Goal: Communication & Community: Ask a question

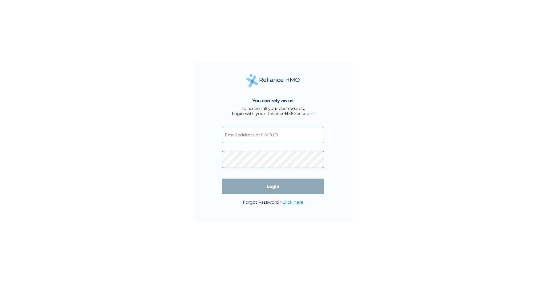
click at [269, 138] on input "text" at bounding box center [273, 135] width 102 height 16
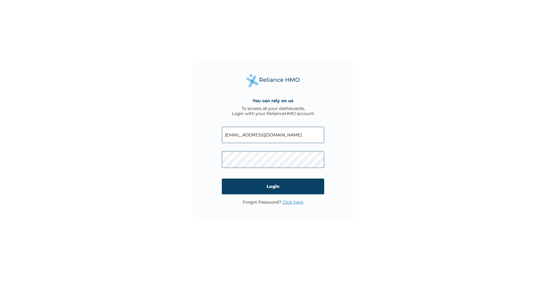
type input "benakanbassey@gmail.com"
click input "Login" at bounding box center [273, 186] width 102 height 16
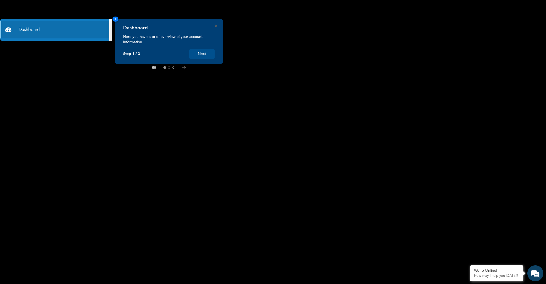
click at [206, 54] on button "Next" at bounding box center [201, 54] width 25 height 10
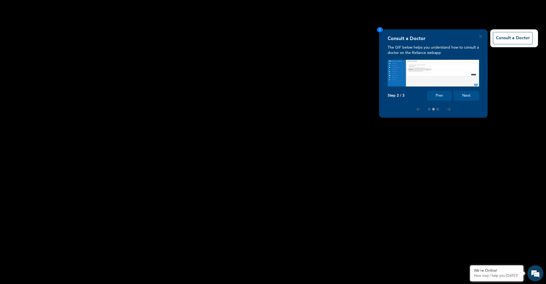
click at [469, 94] on button "Next" at bounding box center [466, 96] width 25 height 10
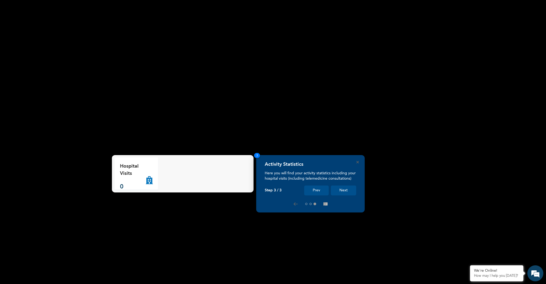
click at [349, 189] on button "Next" at bounding box center [343, 190] width 25 height 10
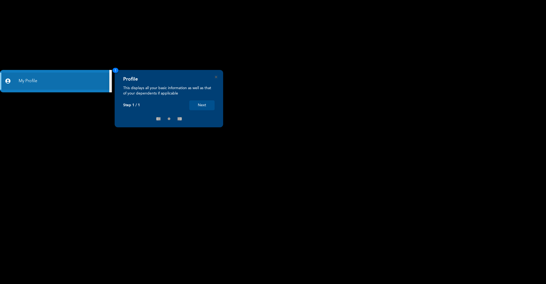
click at [200, 106] on button "Next" at bounding box center [201, 105] width 25 height 10
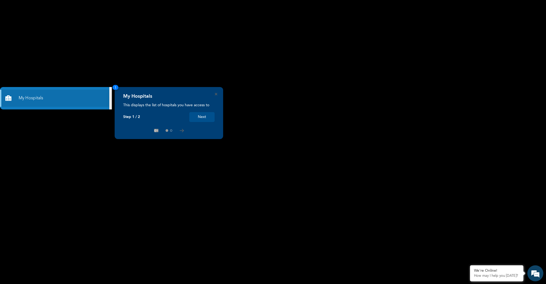
click at [208, 117] on button "Next" at bounding box center [201, 117] width 25 height 10
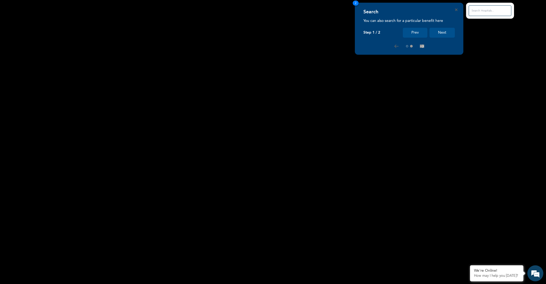
click at [448, 31] on button "Next" at bounding box center [442, 33] width 25 height 10
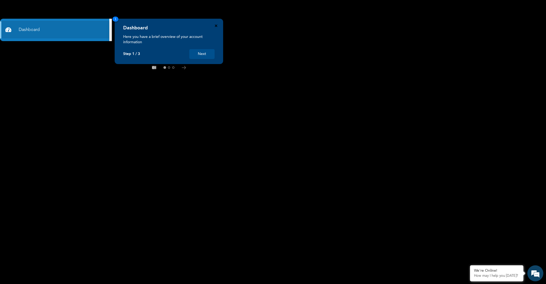
click at [216, 26] on icon "Close" at bounding box center [216, 26] width 2 height 2
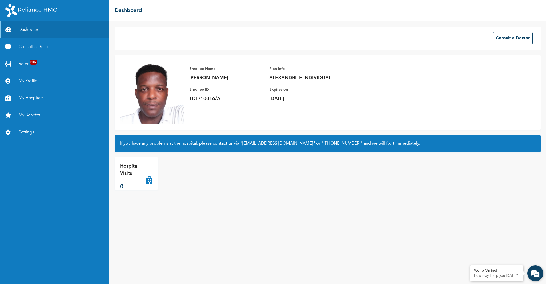
click at [532, 275] on em at bounding box center [536, 273] width 14 height 14
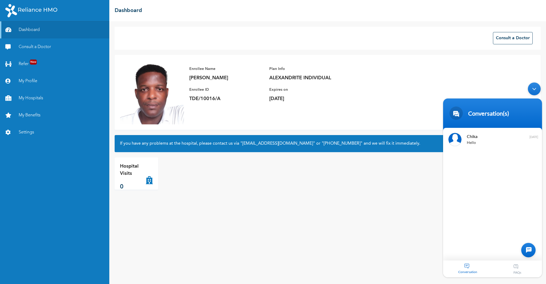
click at [468, 265] on div "Conversation" at bounding box center [468, 268] width 50 height 17
click at [469, 138] on span "Chika" at bounding box center [492, 136] width 50 height 7
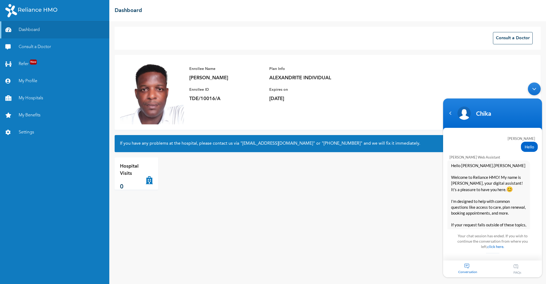
click at [470, 266] on div "Conversation" at bounding box center [468, 268] width 50 height 17
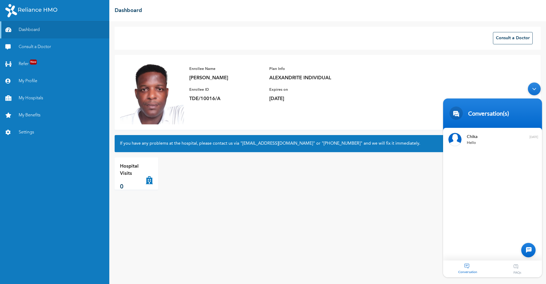
click at [530, 251] on div at bounding box center [529, 250] width 14 height 14
click at [498, 253] on textarea "Type your message and hit 'Enter'" at bounding box center [492, 251] width 99 height 19
type textarea "Hello"
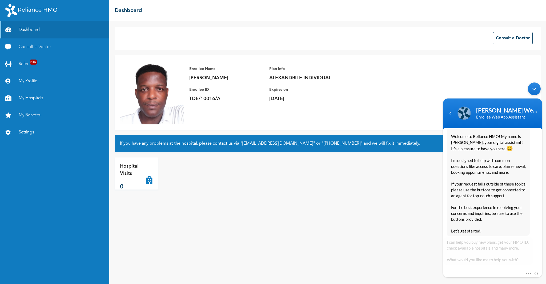
scroll to position [102, 0]
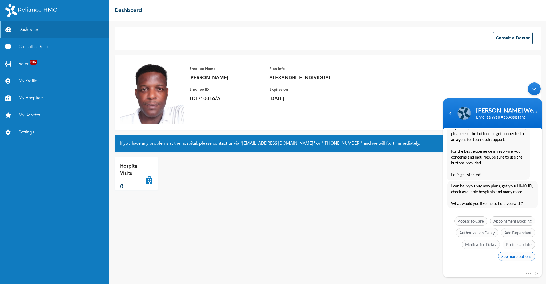
click at [510, 256] on span "See more options" at bounding box center [516, 256] width 37 height 9
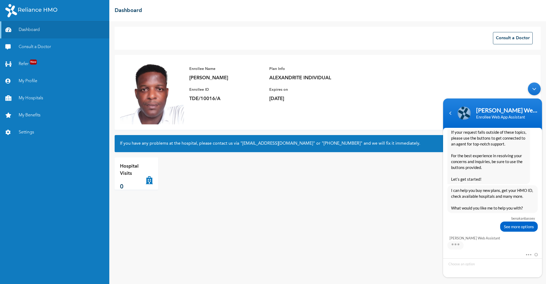
scroll to position [142, 0]
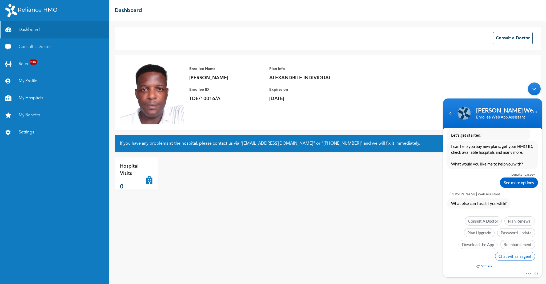
click at [512, 257] on span "Chat with an agent" at bounding box center [515, 256] width 40 height 9
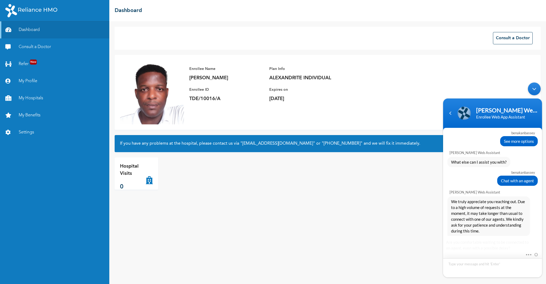
scroll to position [223, 0]
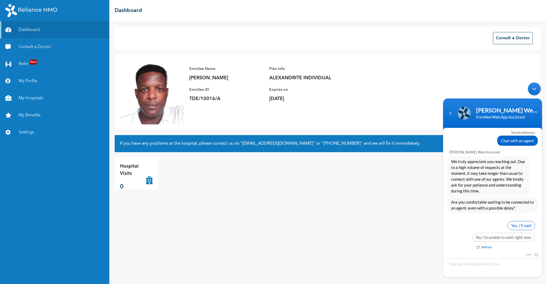
click at [518, 227] on span "Yes, I’ll wait" at bounding box center [521, 225] width 27 height 9
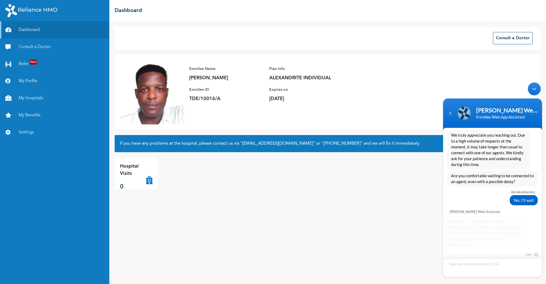
scroll to position [292, 0]
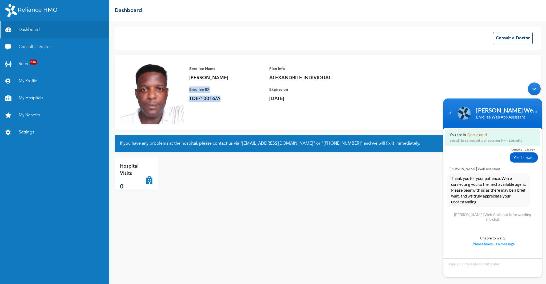
drag, startPoint x: 226, startPoint y: 98, endPoint x: 188, endPoint y: 91, distance: 38.7
click at [188, 91] on div "Enrollee Name Benedict Bassey Enrollee ID TDE/10016/A Plan Info ALEXANDRITE IND…" at bounding box center [269, 83] width 171 height 47
copy div "Enrollee ID TDE/10016/A"
click at [483, 264] on textarea "Type your message and hit 'Enter'" at bounding box center [492, 267] width 99 height 19
click at [449, 270] on textarea "i want to find out if my HMO plan is still active; my Enrollee ID TDE/10016/A" at bounding box center [492, 263] width 99 height 27
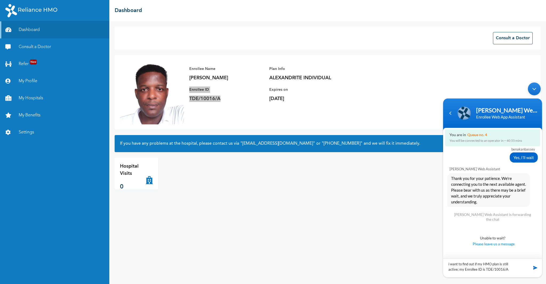
click at [513, 268] on textarea "i want to find out if my HMO plan is still active; my Enrollee ID is TDE/10016/A" at bounding box center [492, 267] width 99 height 19
type textarea "i want to find out if my HMO plan is still active; my Enrollee ID is TDE/10016/…"
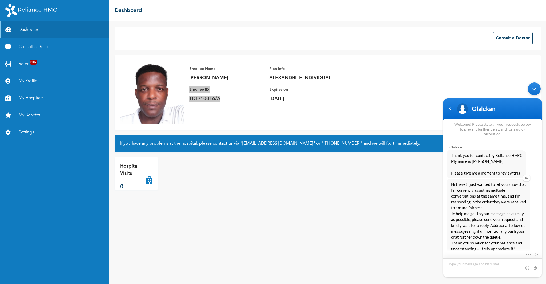
scroll to position [345, 0]
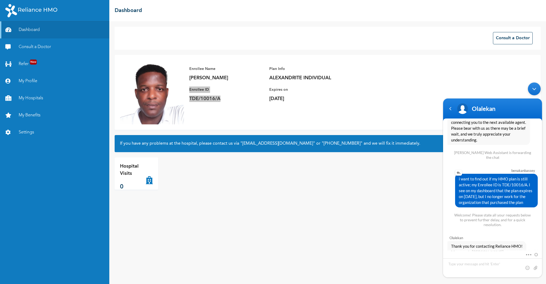
drag, startPoint x: 529, startPoint y: 202, endPoint x: 458, endPoint y: 179, distance: 74.5
click at [459, 179] on span "i want to find out if my HMO plan is still active; my Enrollee ID is TDE/10016/…" at bounding box center [496, 190] width 75 height 29
copy span "i want to find out if my HMO plan is still active; my Enrollee ID is TDE/10016/…"
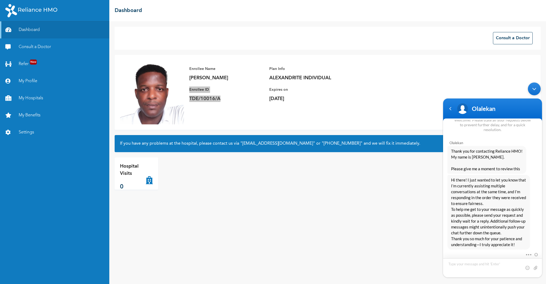
click at [476, 264] on textarea "Type your message and hit 'Enter'" at bounding box center [492, 267] width 99 height 19
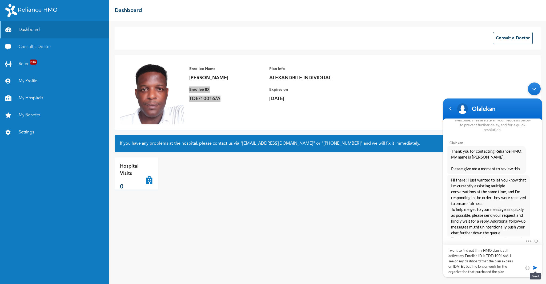
type textarea "i want to find out if my HMO plan is still active; my Enrollee ID is TDE/10016/…"
click at [534, 267] on span at bounding box center [535, 267] width 5 height 5
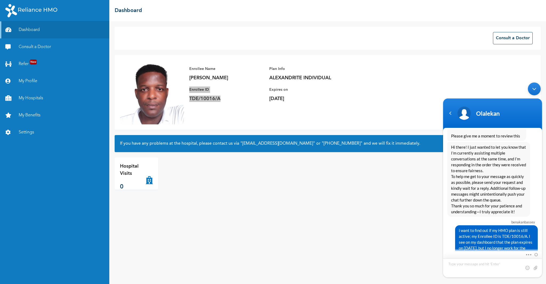
scroll to position [544, 0]
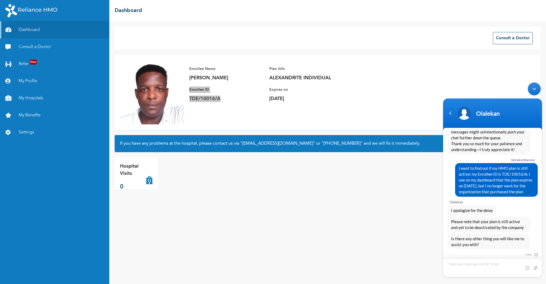
click at [484, 265] on textarea "Type your message and hit 'Enter'" at bounding box center [492, 267] width 99 height 19
type textarea "o"
type textarea "s"
type textarea "I would like to also know if it is an annual, quarterly or monthly plan."
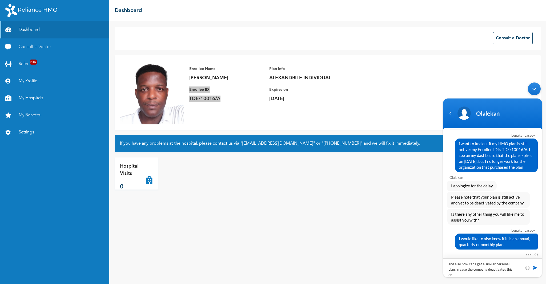
type textarea "and also how can I get a similar personal plan, in case the company deactivates…"
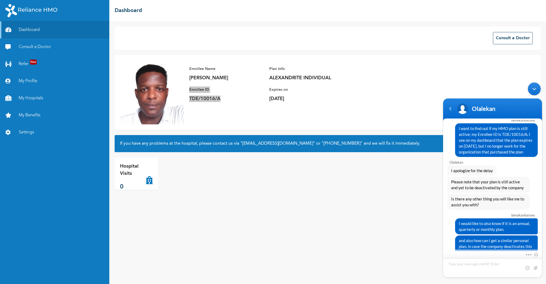
scroll to position [575, 0]
type textarea "ok, thank you"
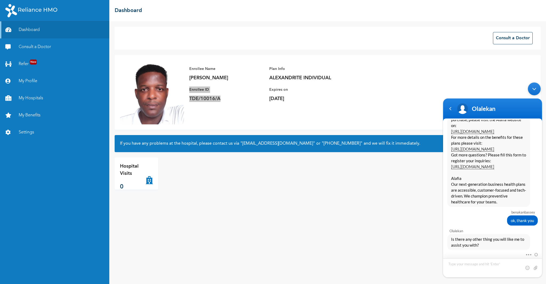
scroll to position [978, 0]
type textarea "not for now"
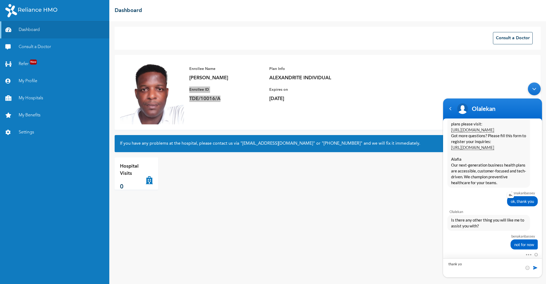
type textarea "thank you"
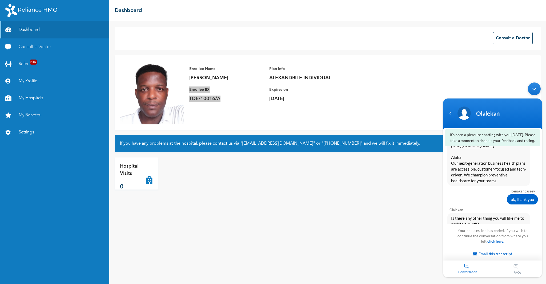
scroll to position [1193, 0]
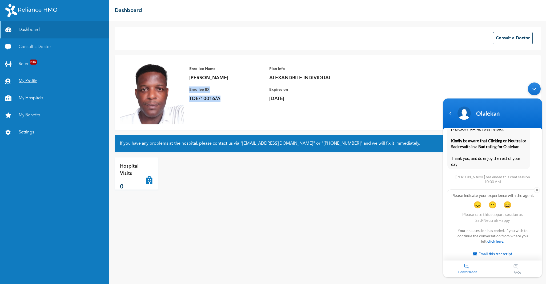
click at [38, 80] on link "My Profile" at bounding box center [54, 81] width 109 height 17
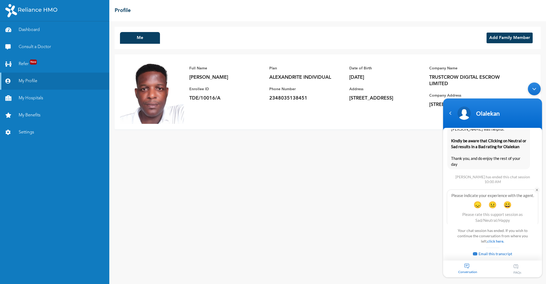
click at [533, 89] on div "Minimize live chat window" at bounding box center [534, 88] width 13 height 13
